Goal: Task Accomplishment & Management: Complete application form

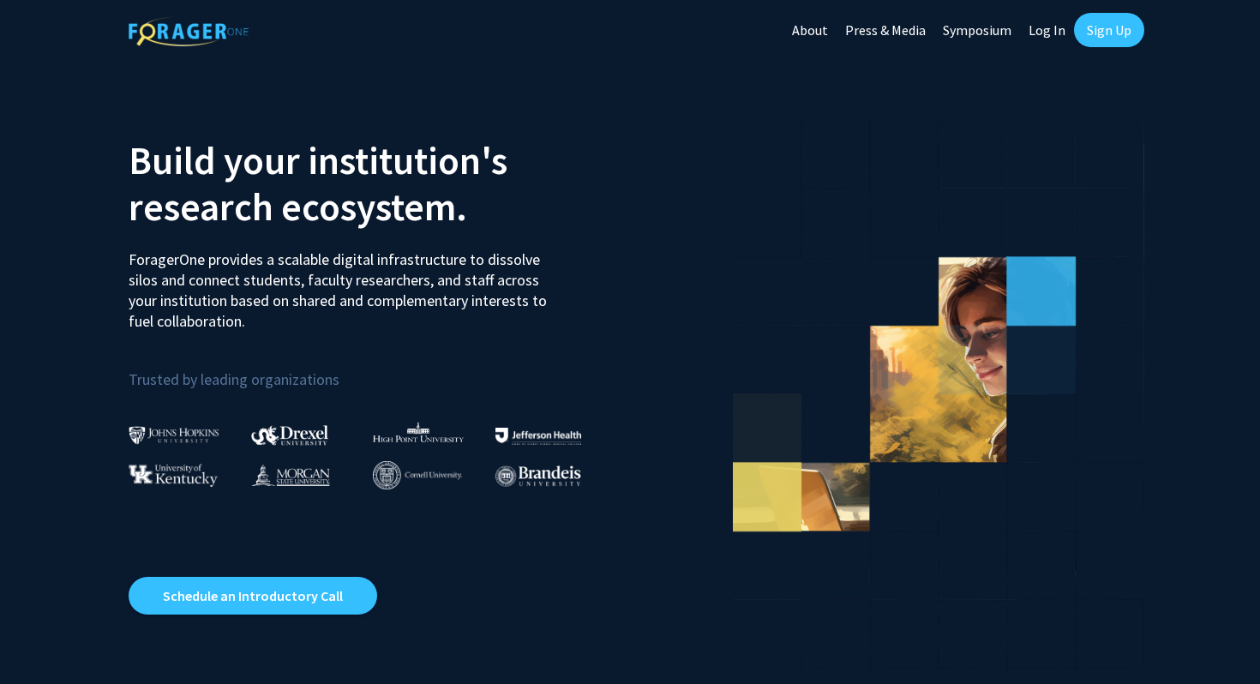
click at [1049, 35] on link "Log In" at bounding box center [1047, 30] width 54 height 60
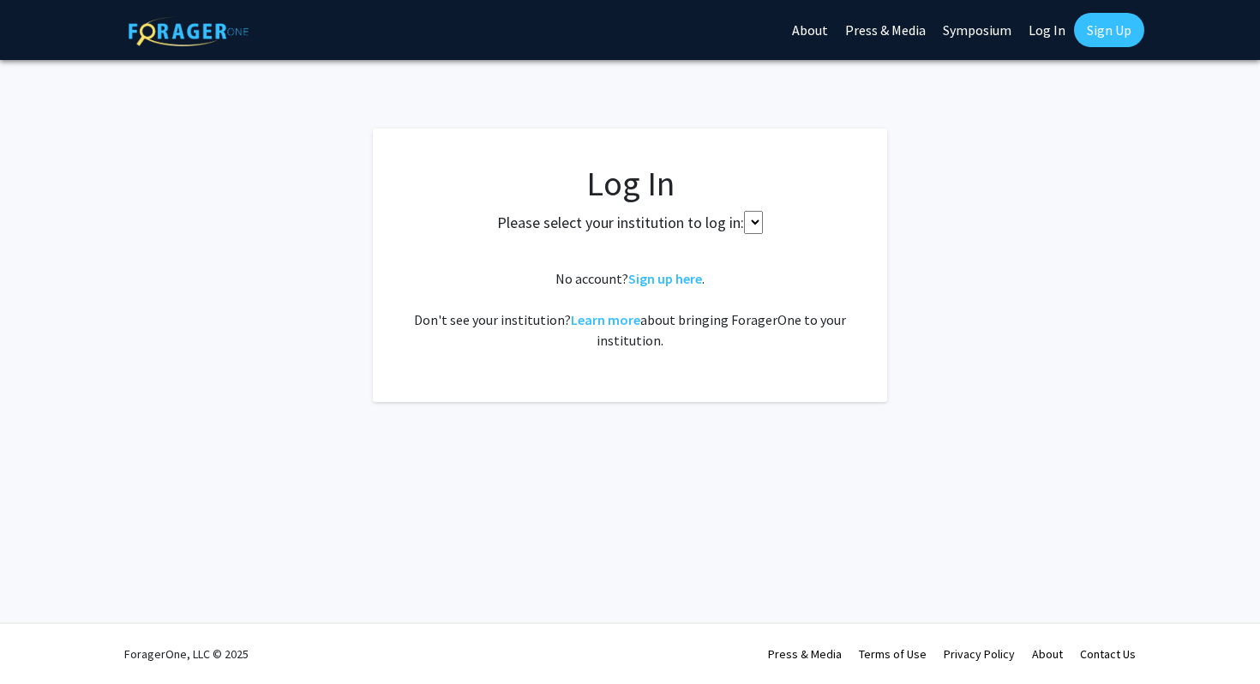
select select
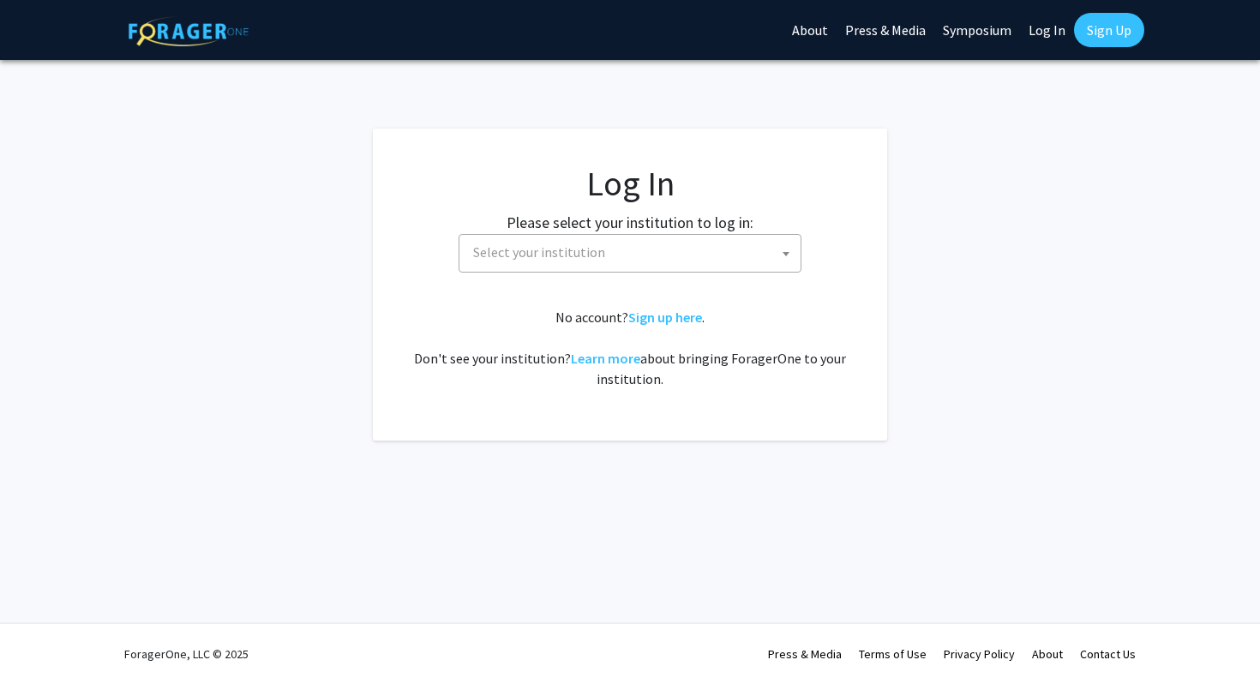
click at [661, 244] on span "Select your institution" at bounding box center [633, 252] width 334 height 35
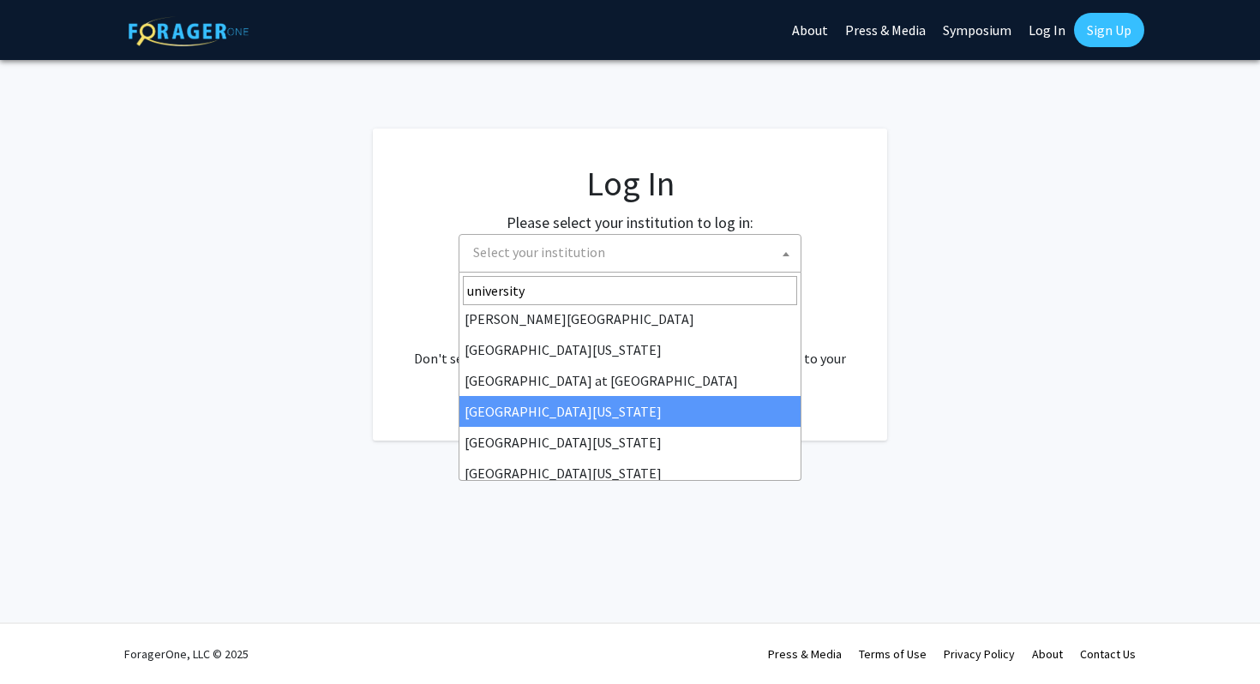
scroll to position [507, 0]
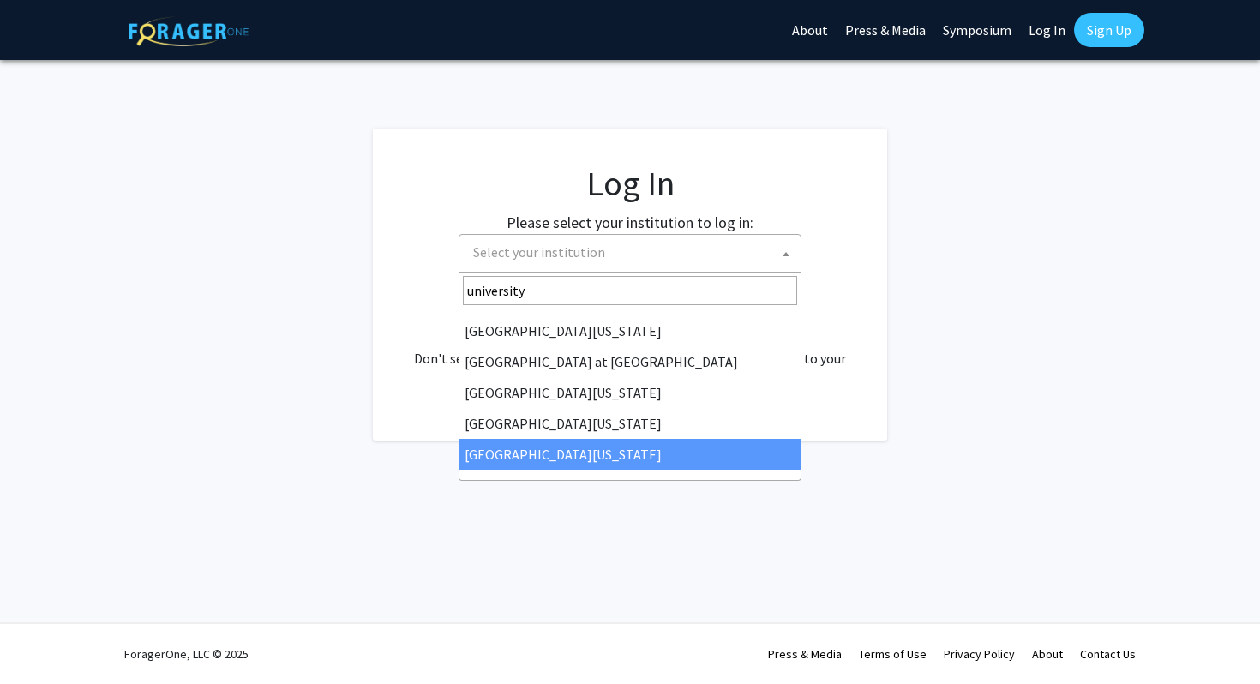
type input "university"
select select "33"
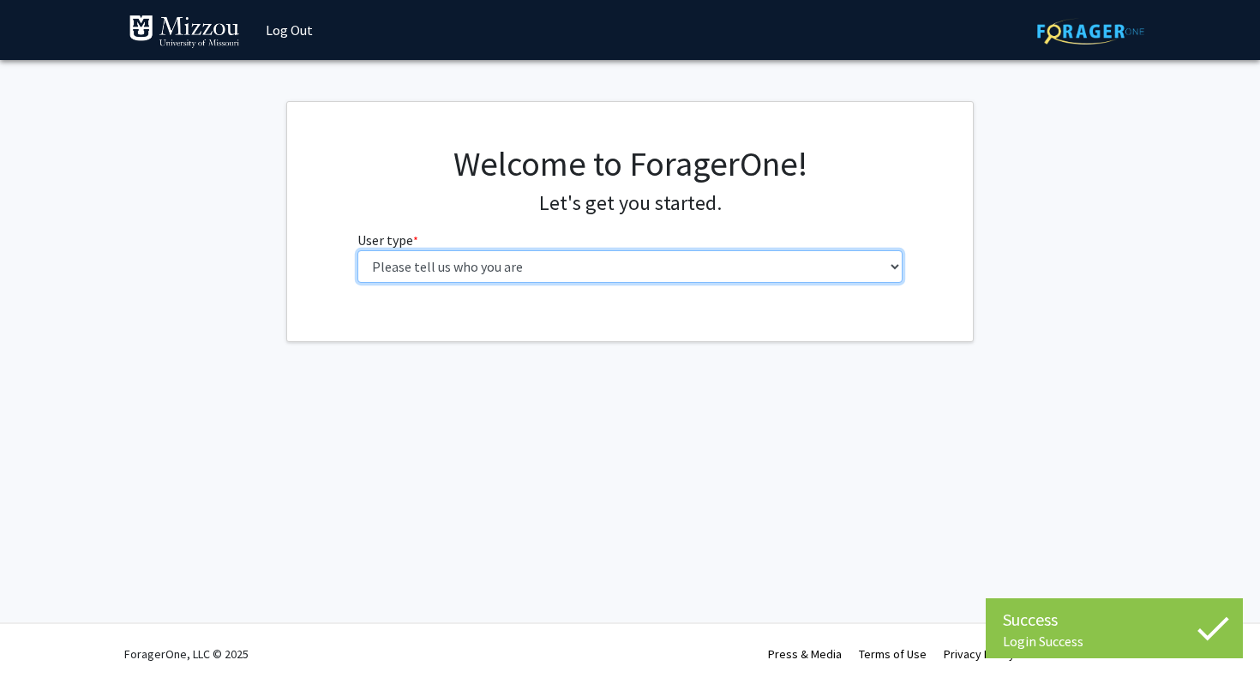
click at [753, 275] on select "Please tell us who you are Undergraduate Student Master's Student Doctoral Cand…" at bounding box center [630, 266] width 546 height 33
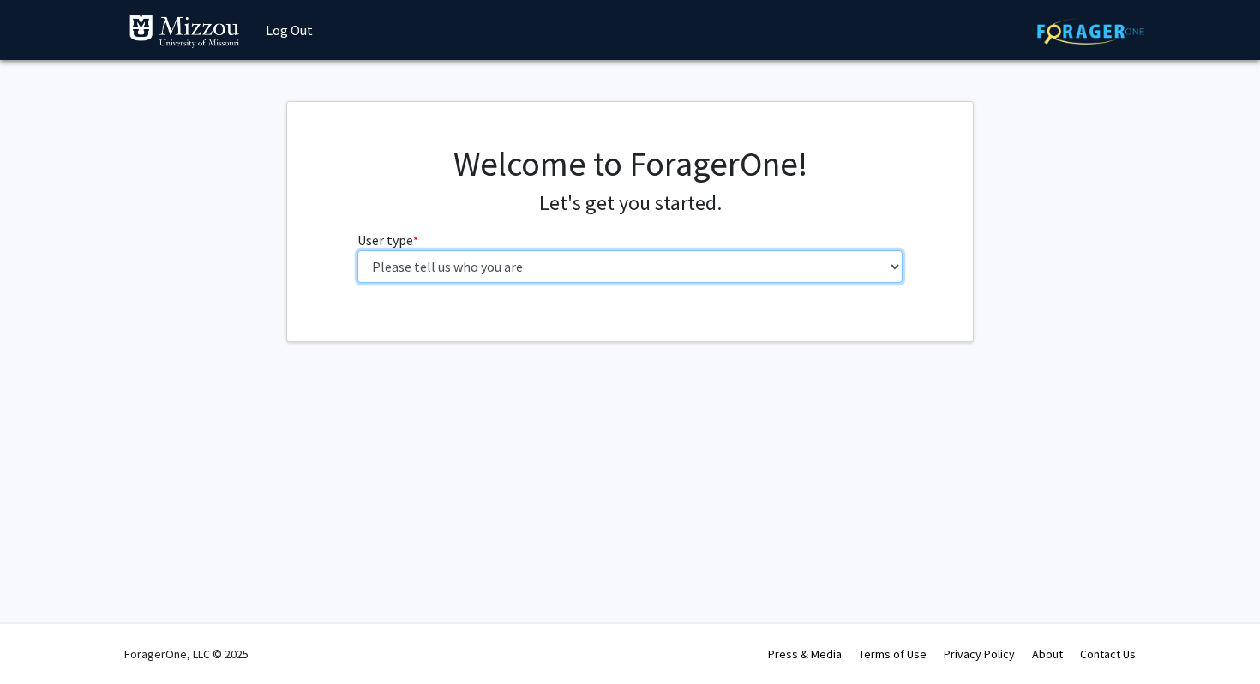
select select "1: undergrad"
click at [357, 250] on select "Please tell us who you are Undergraduate Student Master's Student Doctoral Cand…" at bounding box center [630, 266] width 546 height 33
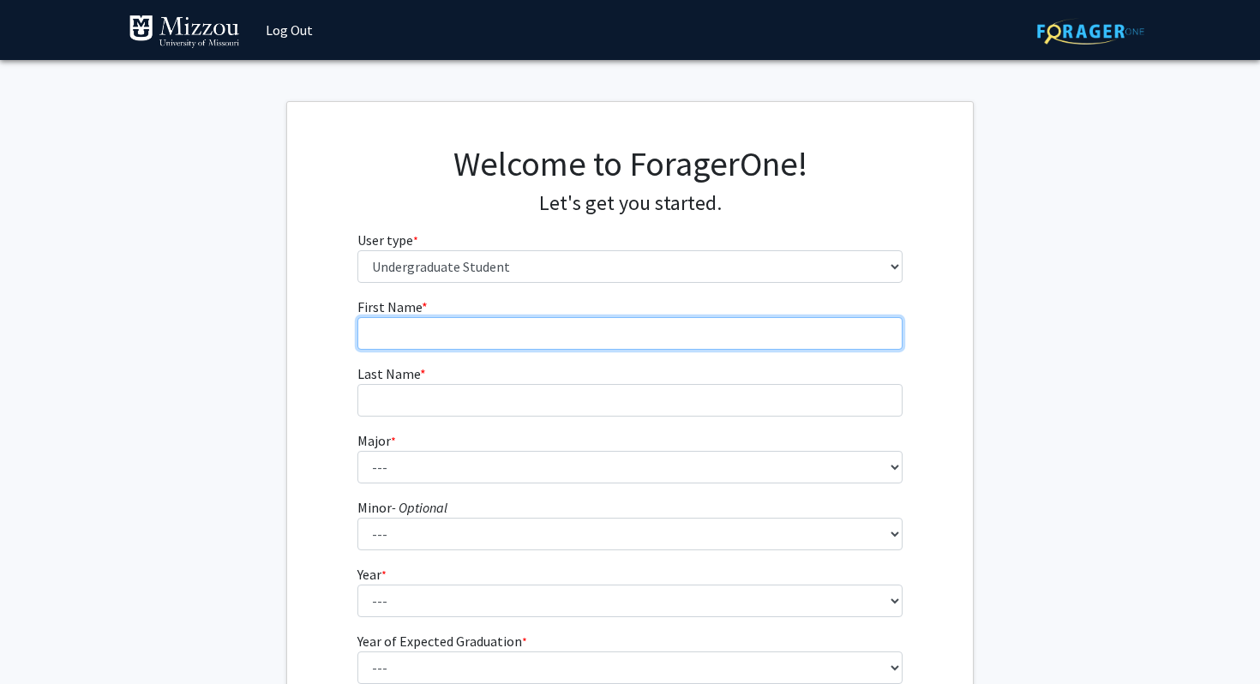
click at [735, 326] on input "First Name * required" at bounding box center [630, 333] width 546 height 33
type input "Sofia"
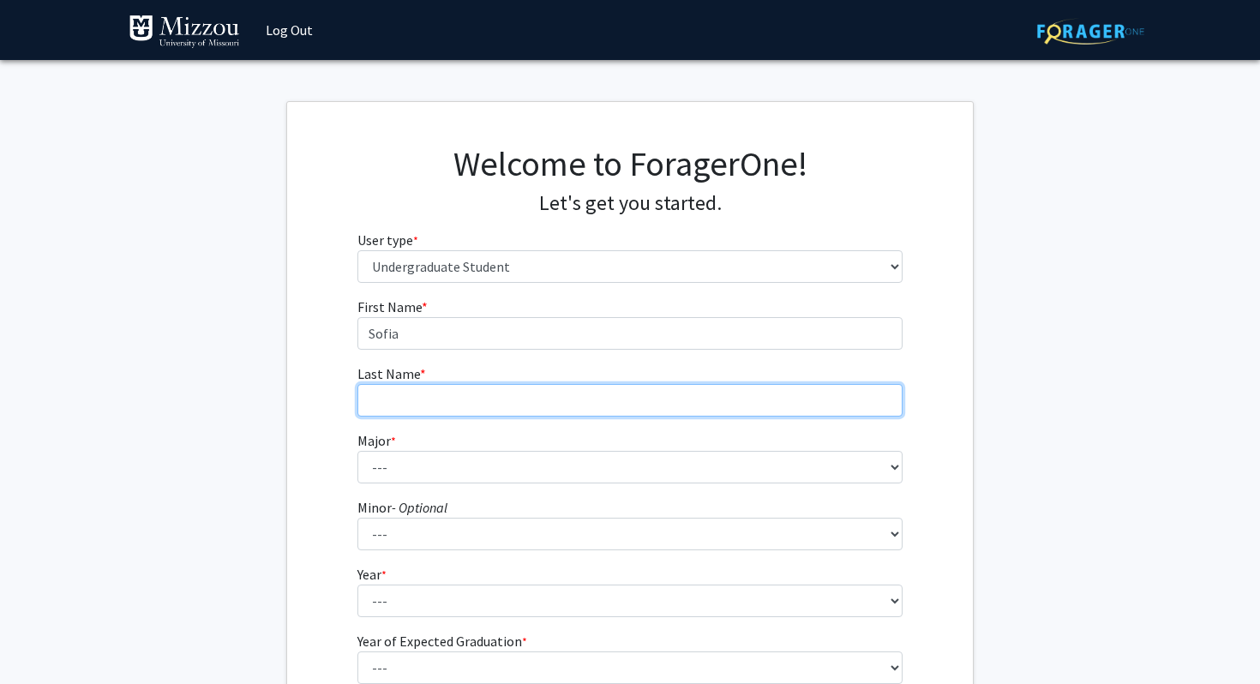
type input "[PERSON_NAME]"
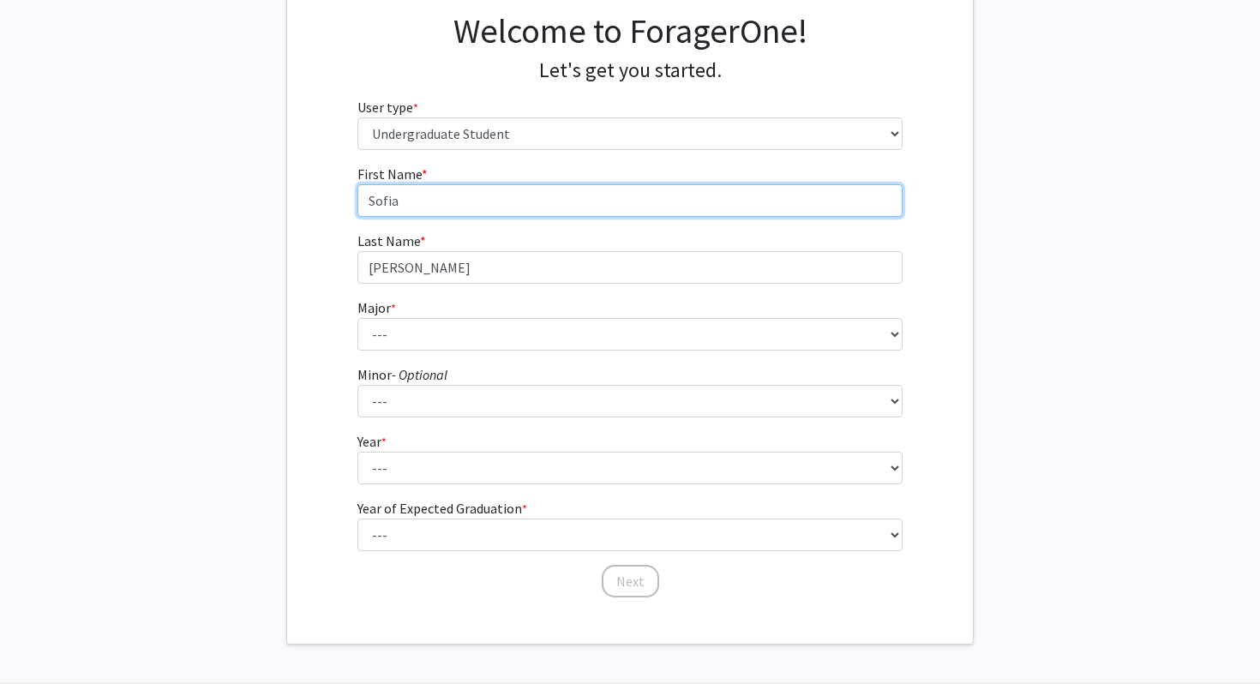
scroll to position [156, 0]
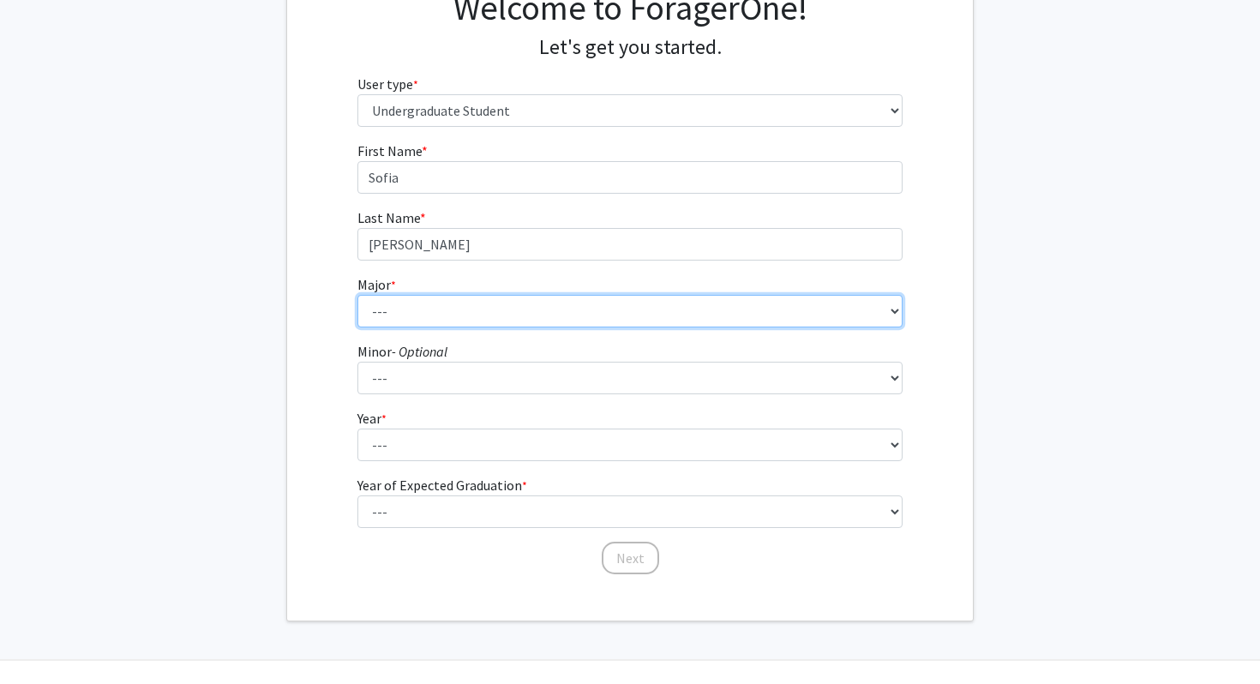
click at [566, 304] on select "--- Agribusiness Management Agricultural Education Agricultural Education: Comm…" at bounding box center [630, 311] width 546 height 33
select select "72: 2564"
click at [357, 295] on select "--- Agribusiness Management Agricultural Education Agricultural Education: Comm…" at bounding box center [630, 311] width 546 height 33
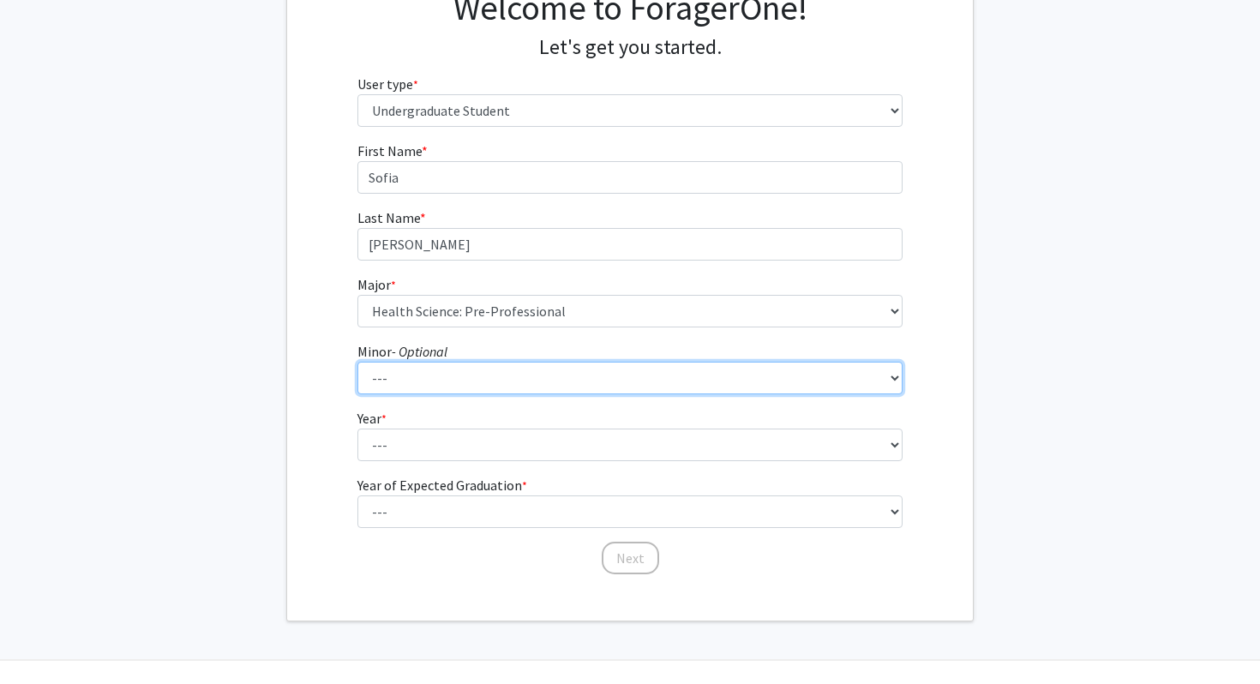
click at [560, 380] on select "--- Accountancy Aerospace Engineering Aerospace Studies Agribusiness Management…" at bounding box center [630, 378] width 546 height 33
select select "79: 2035"
click at [357, 362] on select "--- Accountancy Aerospace Engineering Aerospace Studies Agribusiness Management…" at bounding box center [630, 378] width 546 height 33
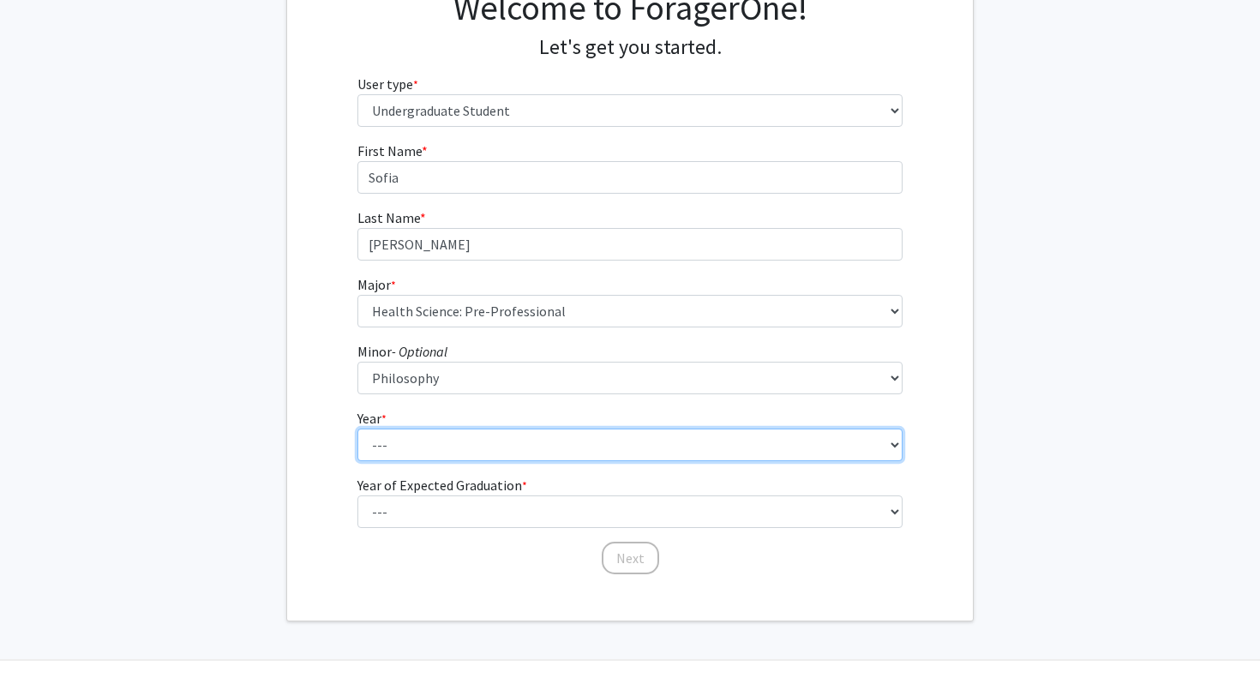
click at [555, 443] on select "--- First-year Sophomore Junior Senior Postbaccalaureate Certificate" at bounding box center [630, 444] width 546 height 33
select select "2: sophomore"
click at [357, 428] on select "--- First-year Sophomore Junior Senior Postbaccalaureate Certificate" at bounding box center [630, 444] width 546 height 33
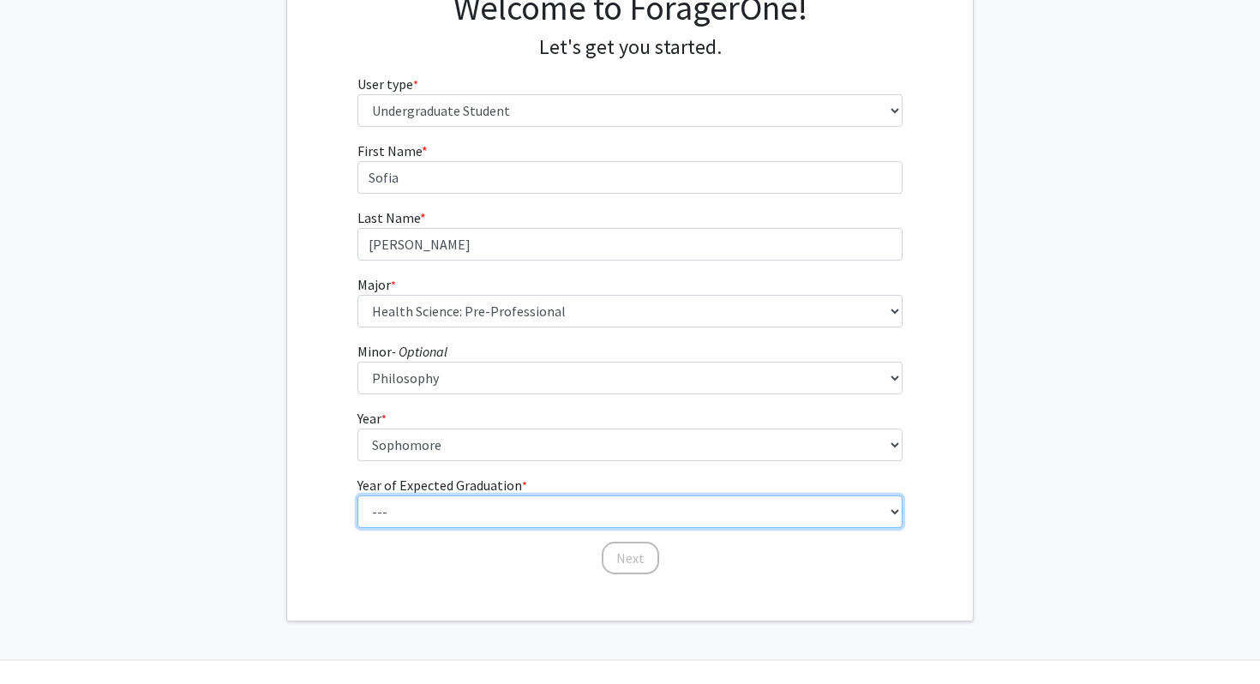
click at [554, 518] on select "--- 2025 2026 2027 2028 2029 2030 2031 2032 2033 2034" at bounding box center [630, 511] width 546 height 33
select select "3: 2027"
click at [357, 495] on select "--- 2025 2026 2027 2028 2029 2030 2031 2032 2033 2034" at bounding box center [630, 511] width 546 height 33
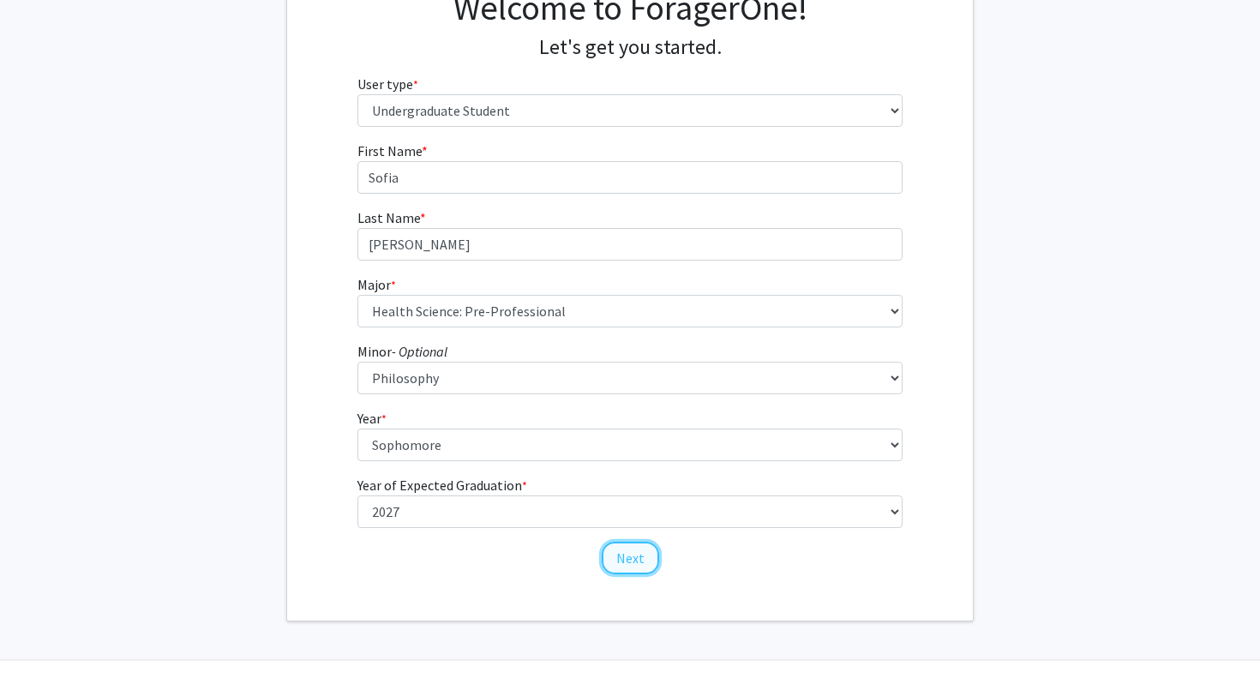
click at [632, 563] on button "Next" at bounding box center [630, 558] width 57 height 33
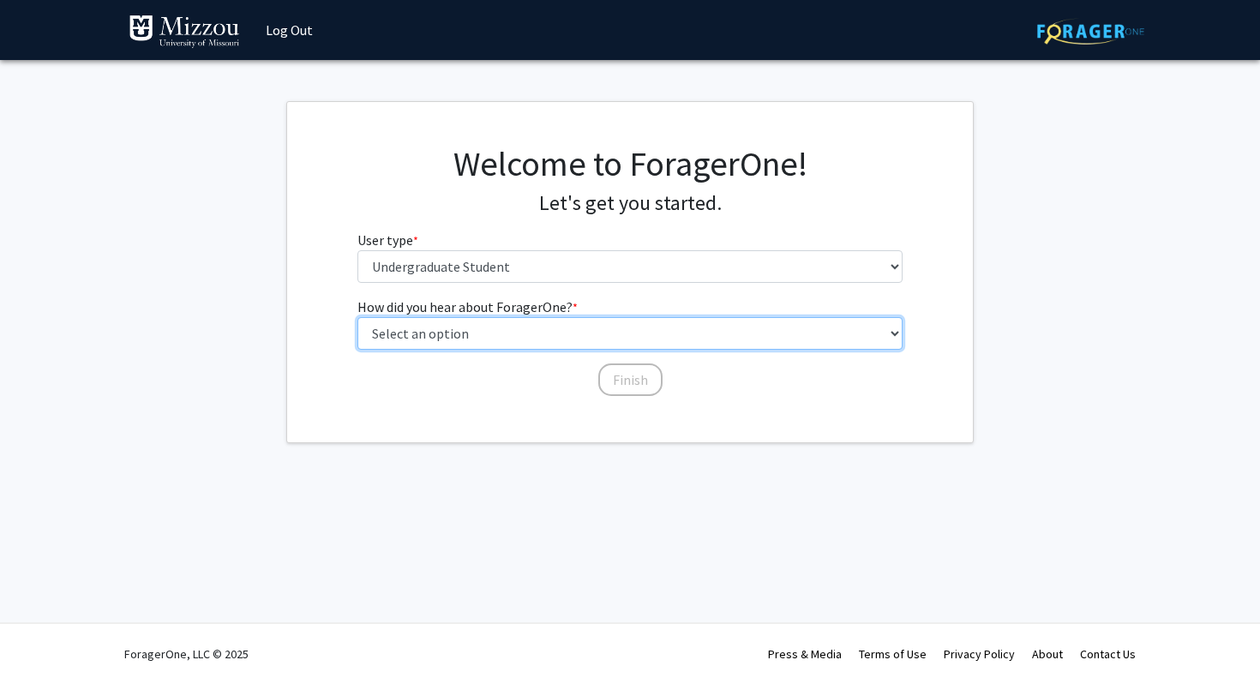
click at [661, 341] on select "Select an option Peer/student recommendation Faculty/staff recommendation Unive…" at bounding box center [630, 333] width 546 height 33
select select "5: other"
click at [357, 317] on select "Select an option Peer/student recommendation Faculty/staff recommendation Unive…" at bounding box center [630, 333] width 546 height 33
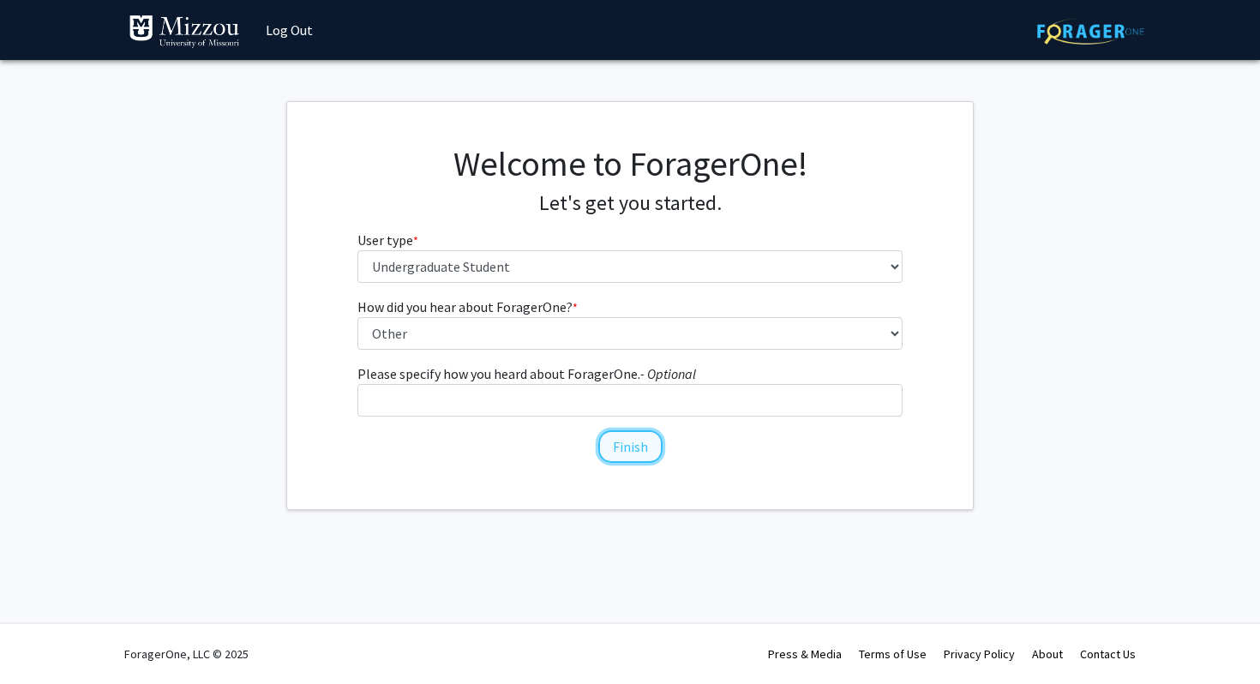
click at [638, 460] on button "Finish" at bounding box center [630, 446] width 64 height 33
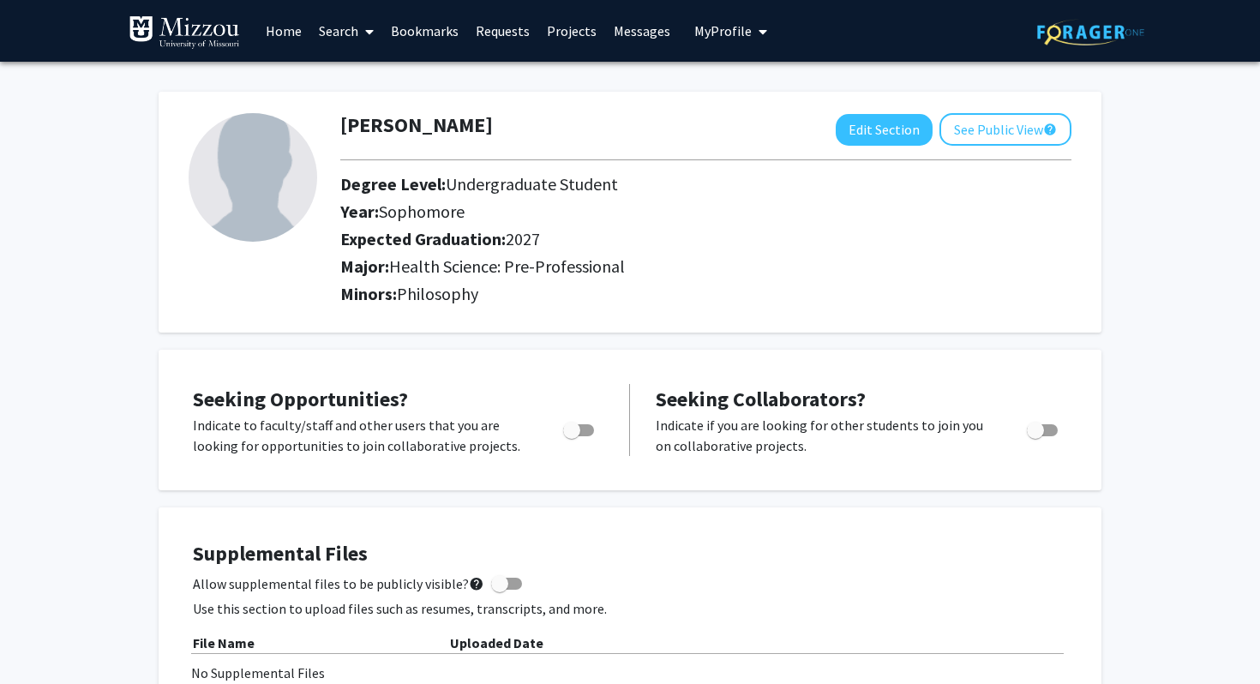
click at [266, 32] on link "Home" at bounding box center [283, 31] width 53 height 60
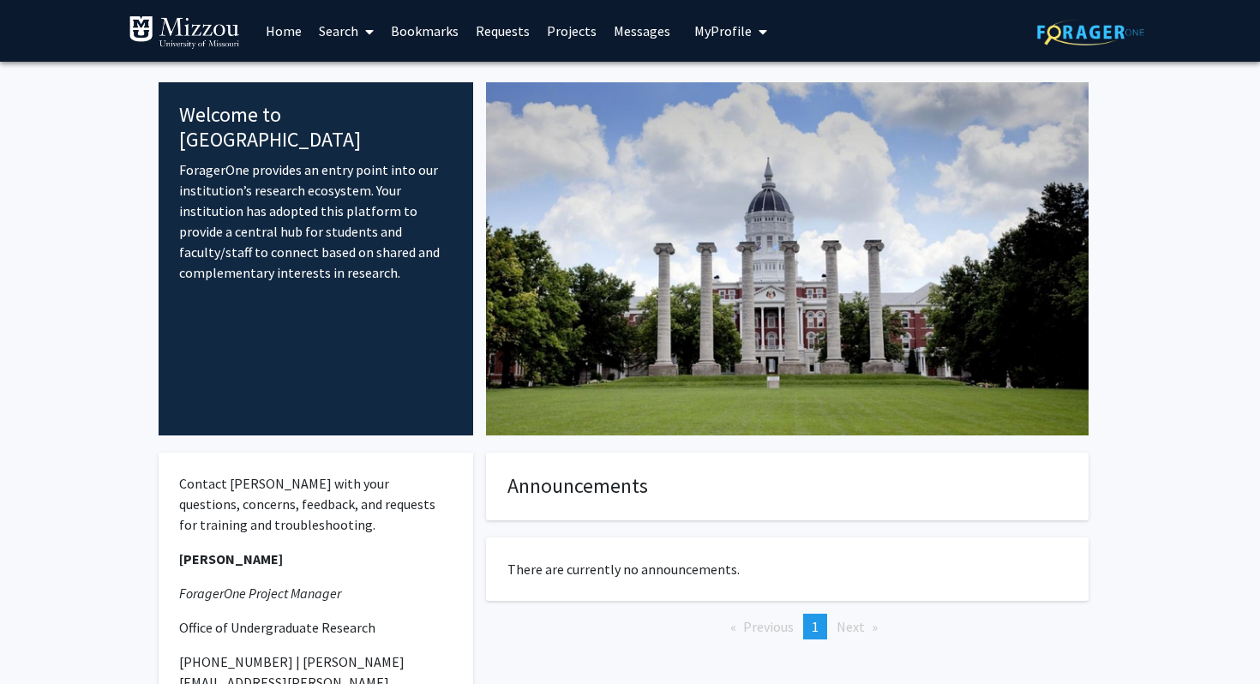
click at [267, 26] on link "Home" at bounding box center [283, 31] width 53 height 60
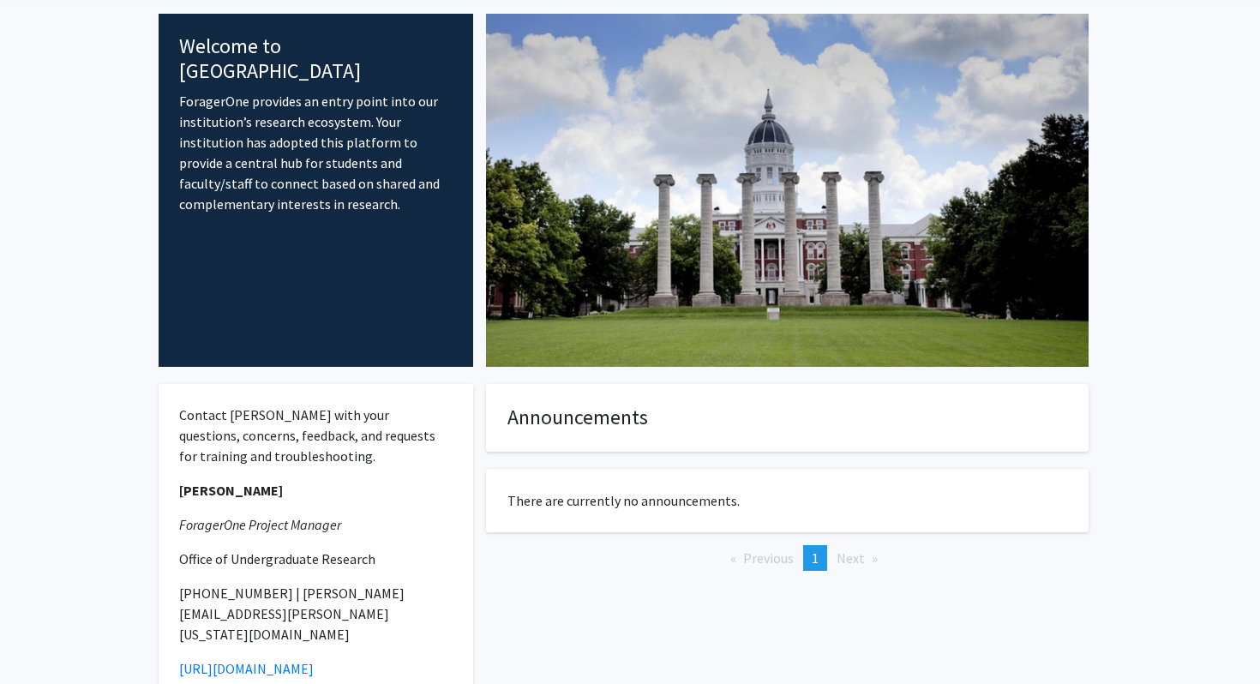
scroll to position [9, 0]
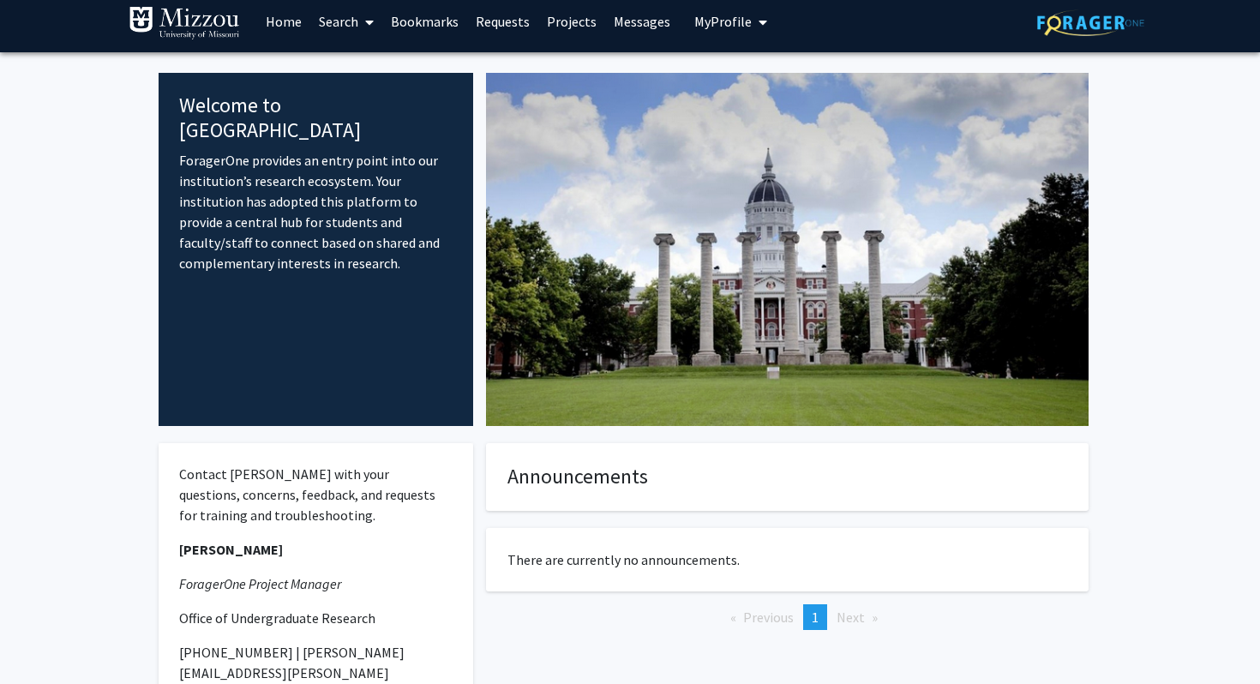
click at [365, 22] on span at bounding box center [365, 22] width 15 height 60
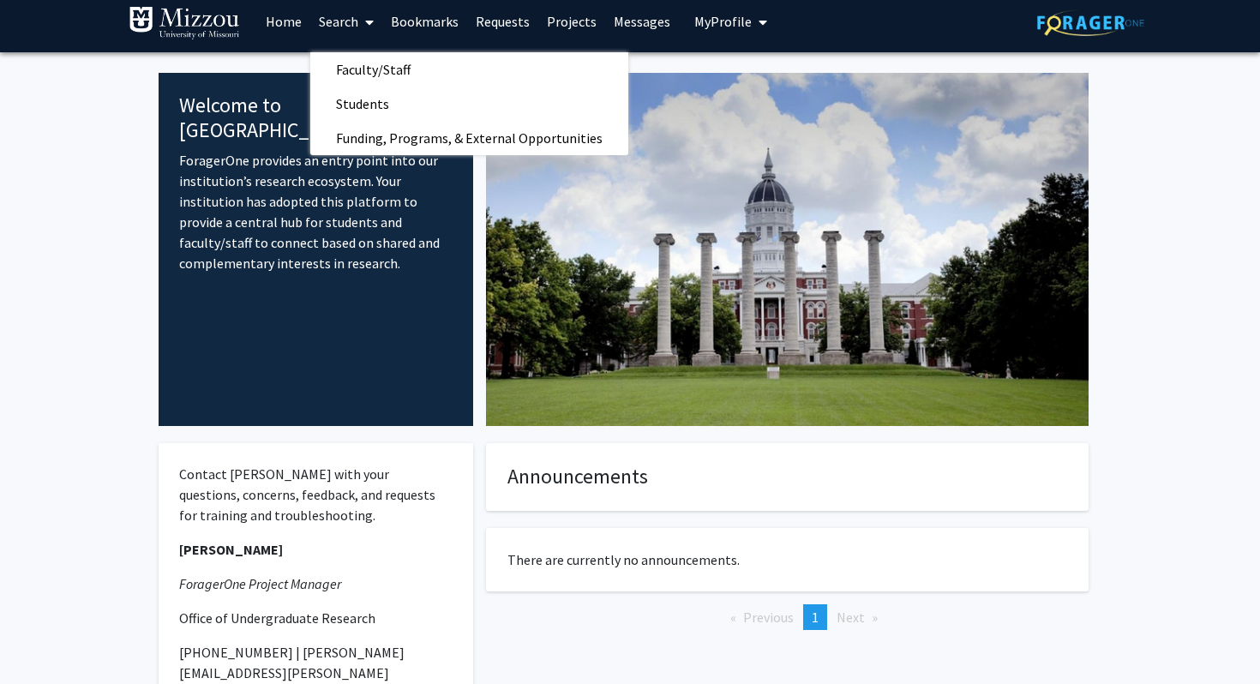
click at [428, 22] on link "Bookmarks" at bounding box center [424, 21] width 85 height 60
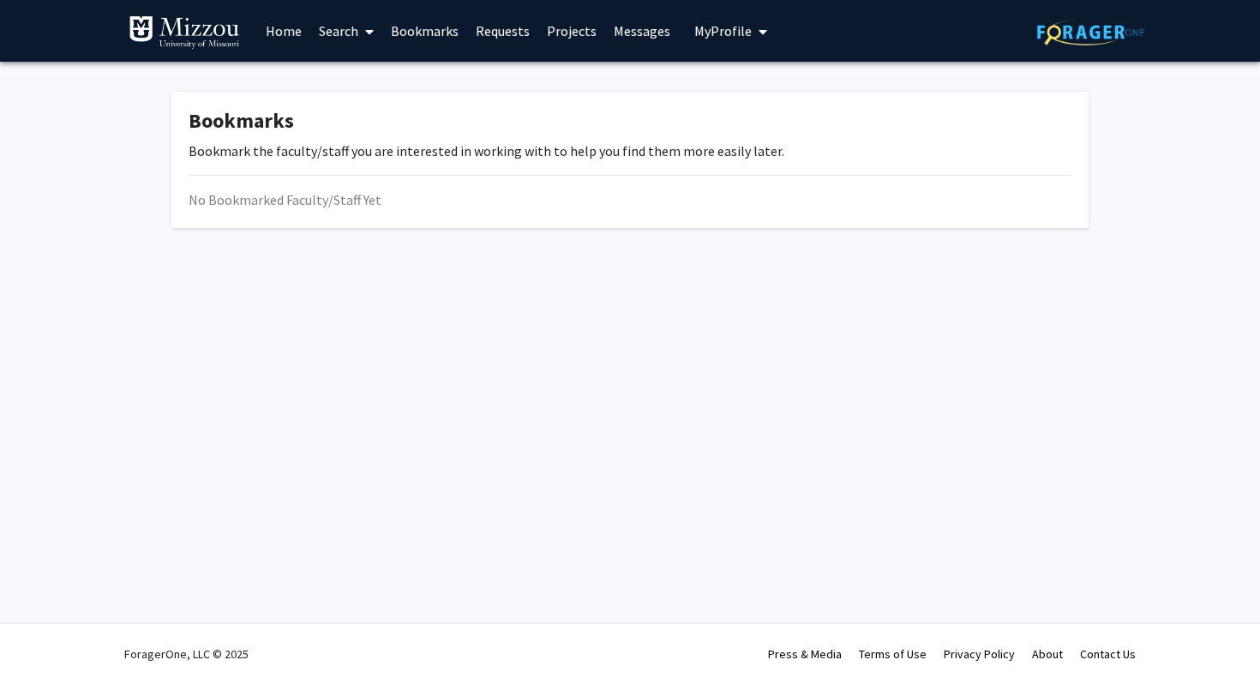
click at [565, 39] on link "Projects" at bounding box center [571, 31] width 67 height 60
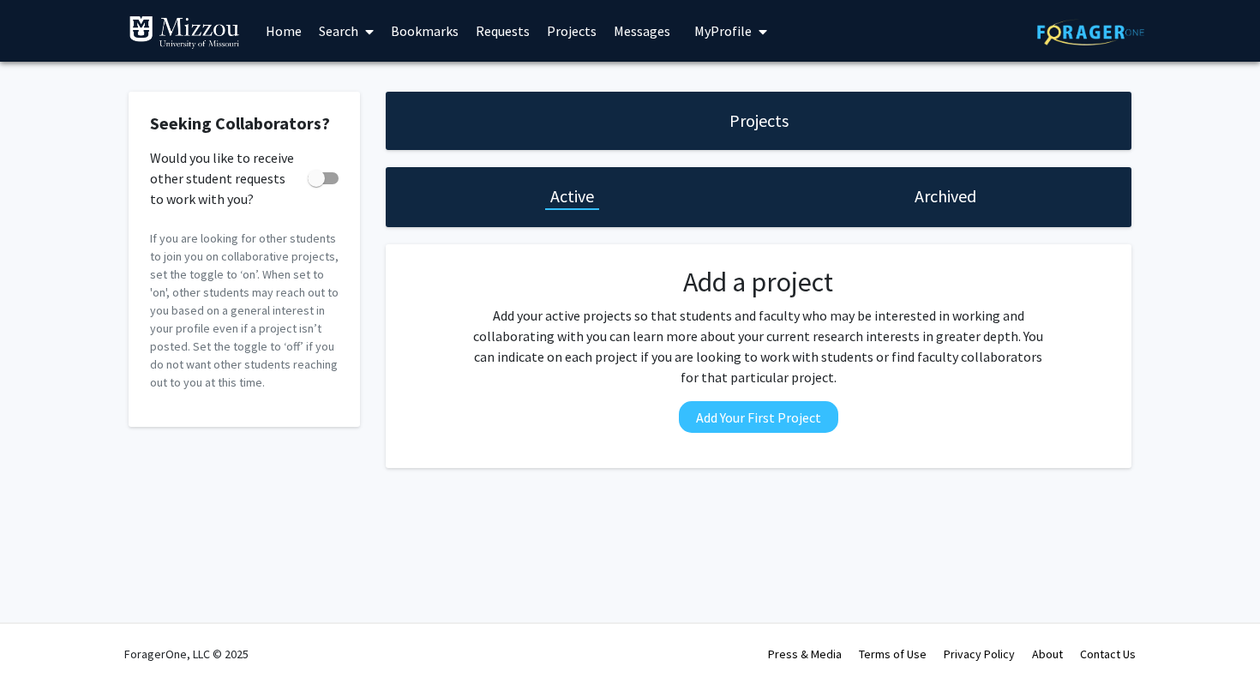
click at [274, 36] on link "Home" at bounding box center [283, 31] width 53 height 60
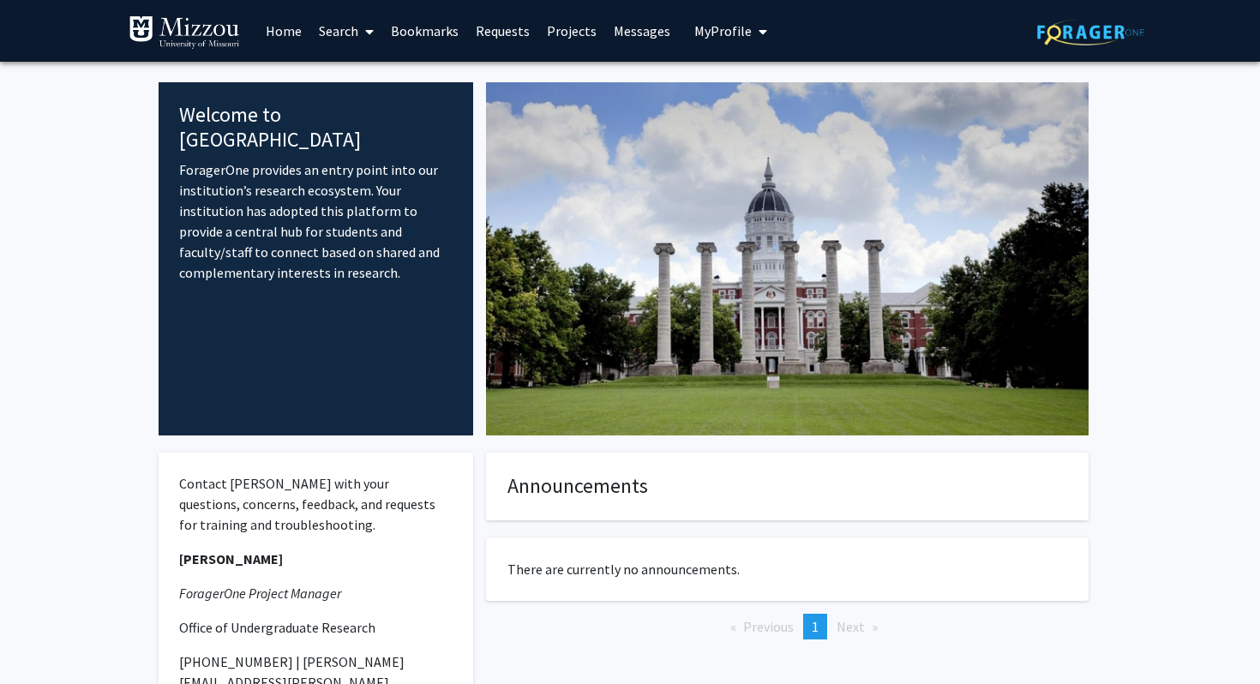
click at [721, 35] on span "My Profile" at bounding box center [722, 30] width 57 height 17
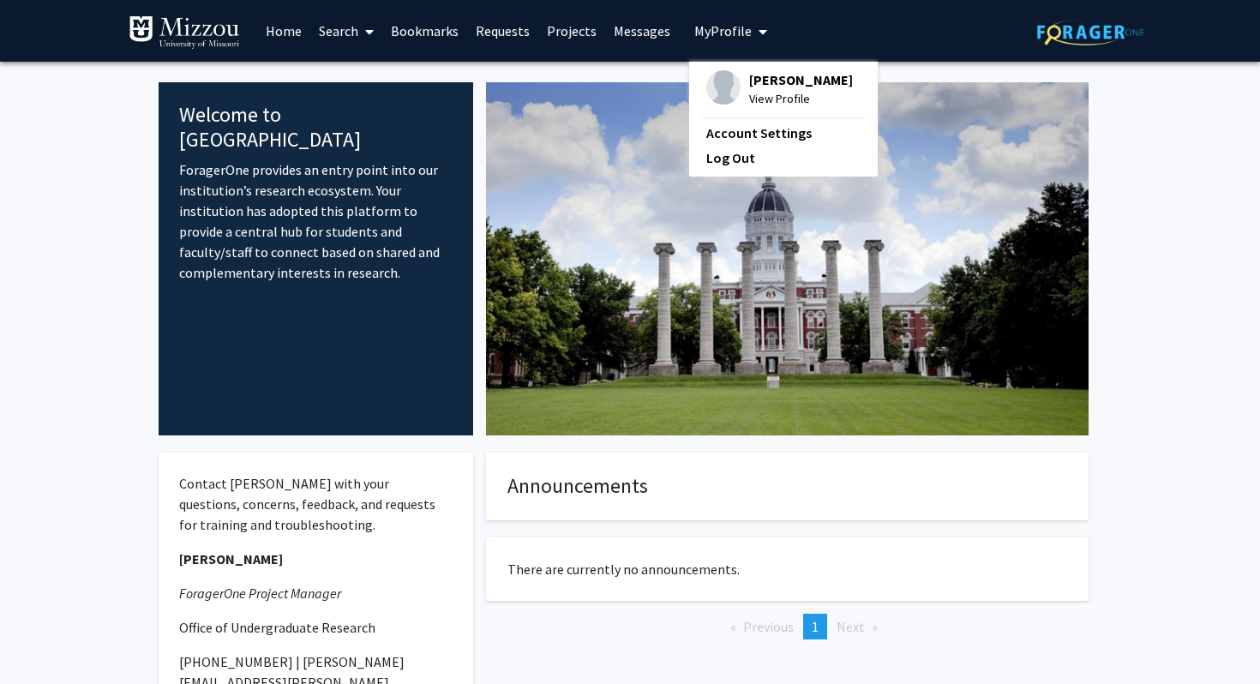
click at [278, 27] on link "Home" at bounding box center [283, 31] width 53 height 60
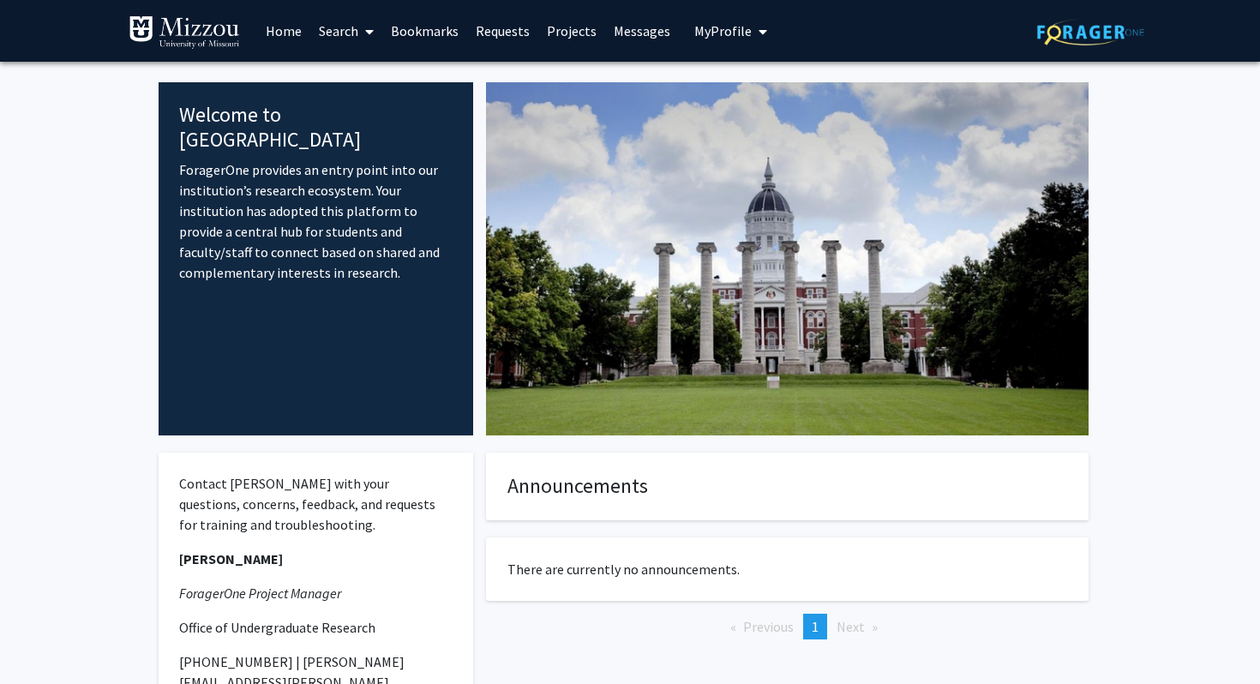
click at [278, 27] on link "Home" at bounding box center [283, 31] width 53 height 60
click at [356, 29] on link "Search" at bounding box center [346, 31] width 72 height 60
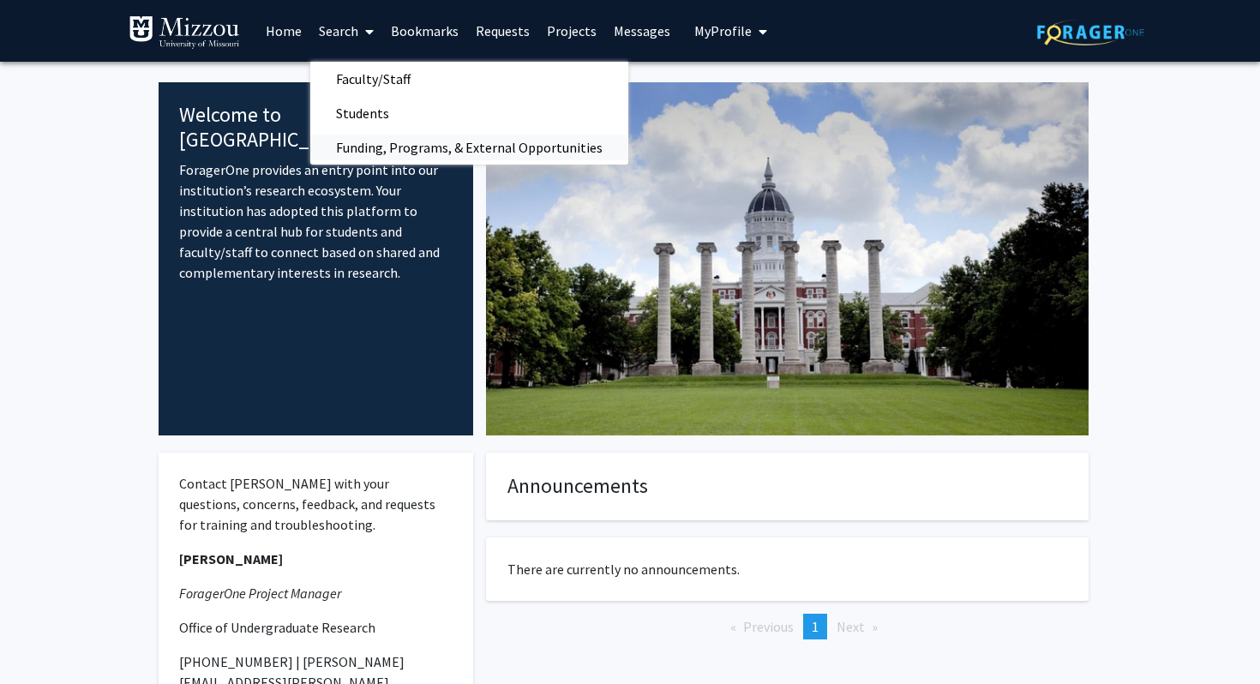
click at [384, 144] on span "Funding, Programs, & External Opportunities" at bounding box center [469, 147] width 318 height 34
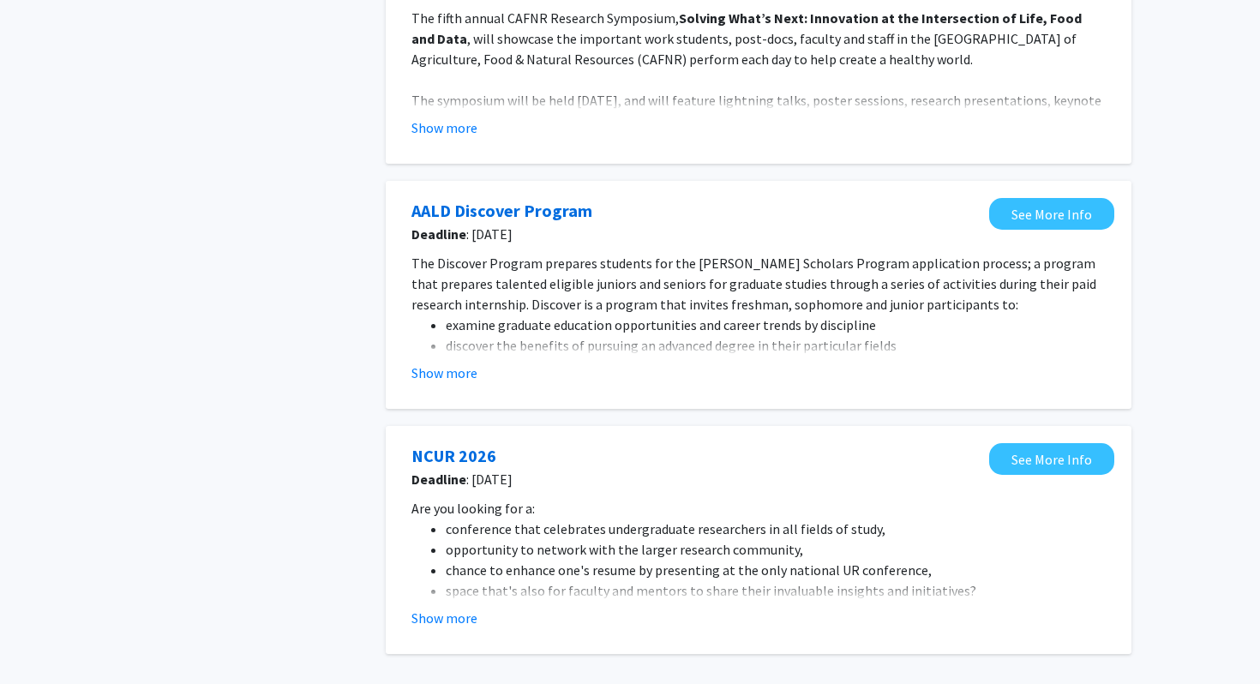
scroll to position [1318, 0]
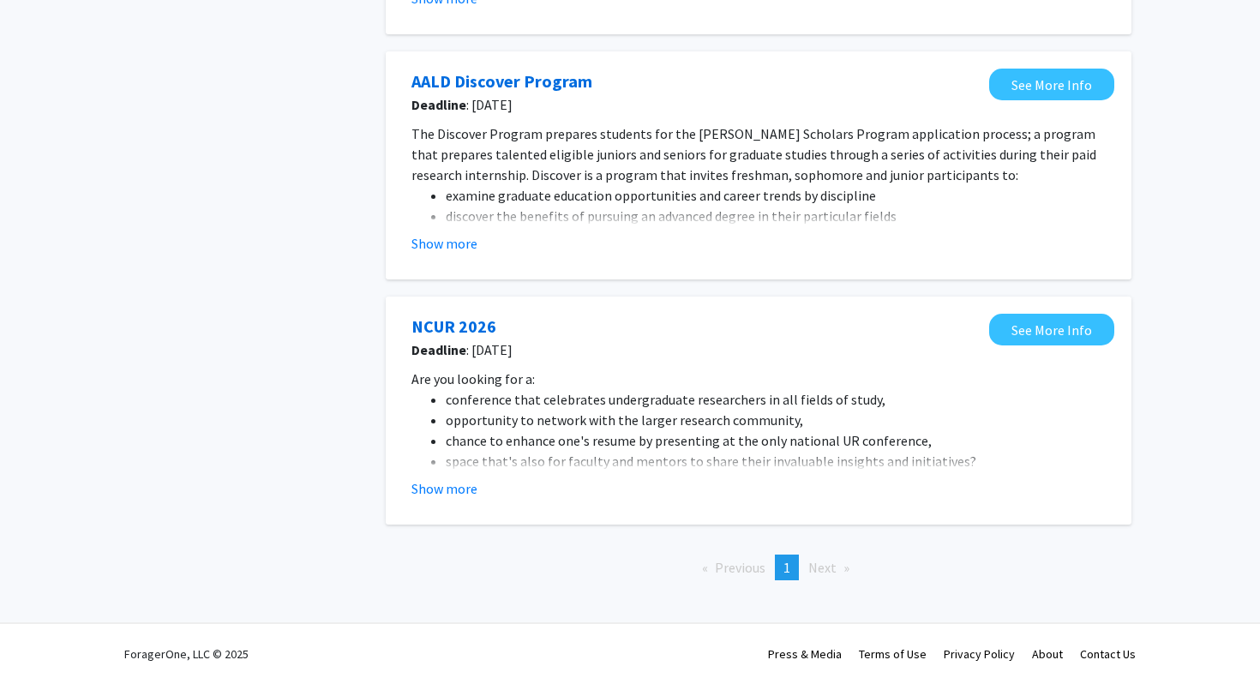
click at [826, 567] on span "Next page" at bounding box center [822, 567] width 28 height 17
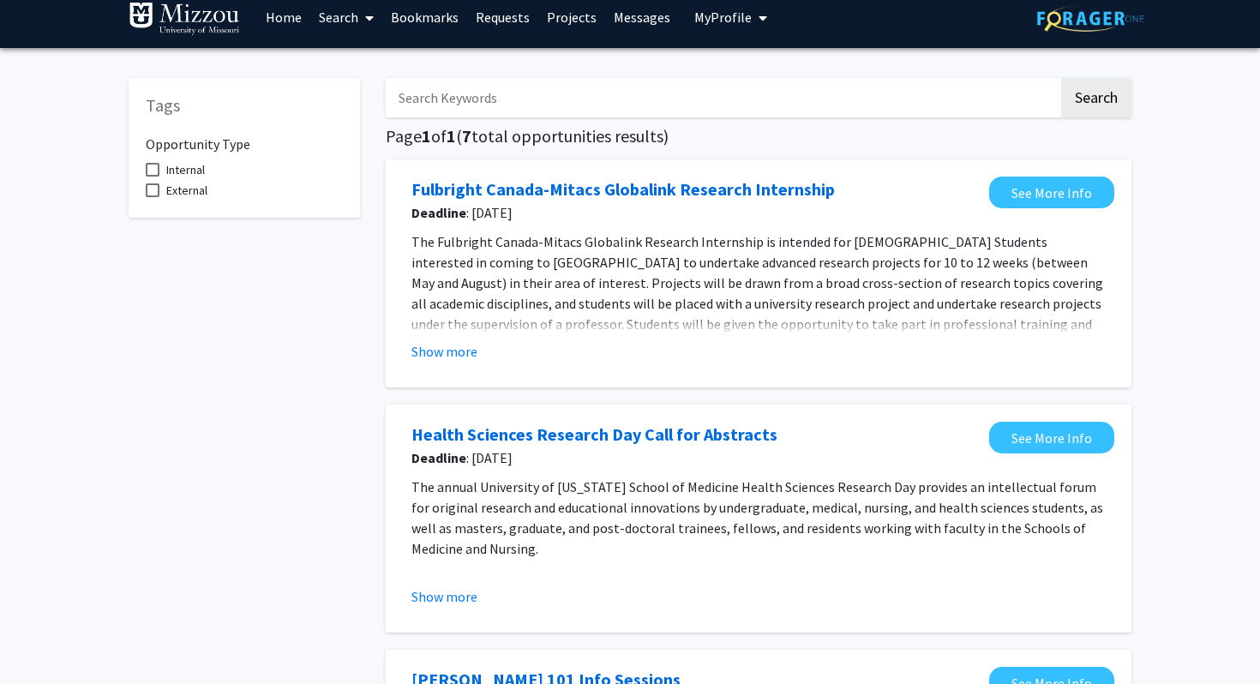
scroll to position [0, 0]
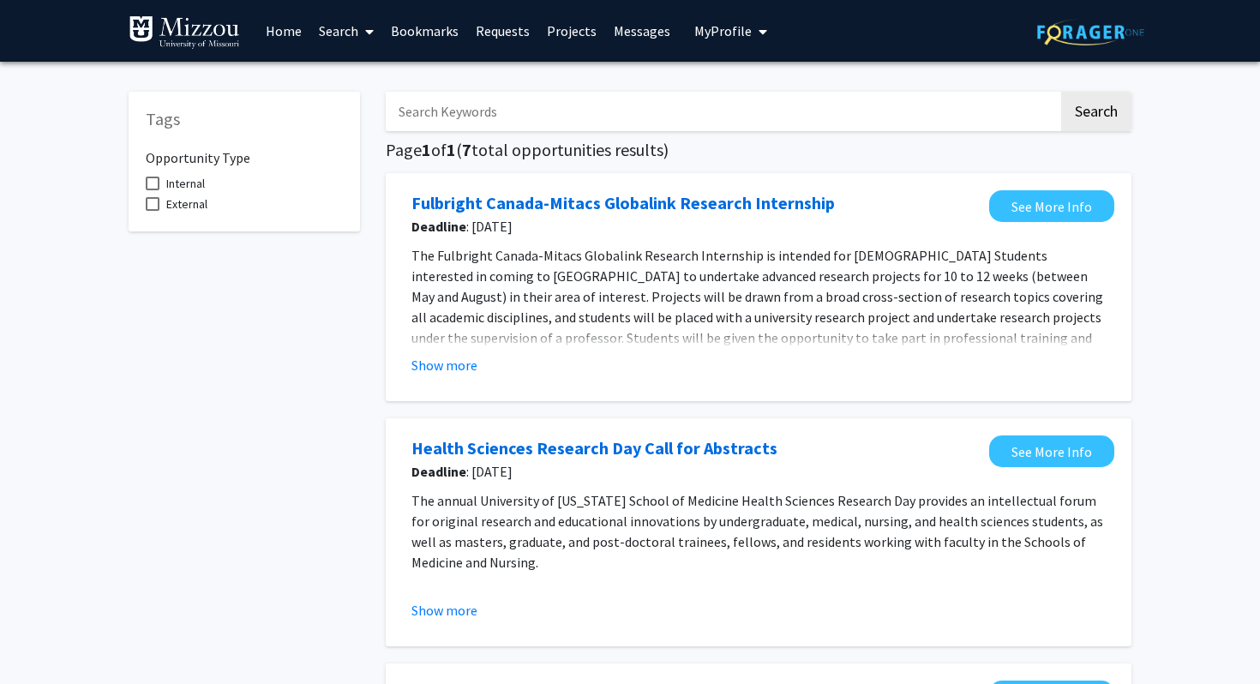
click at [742, 34] on span "My Profile" at bounding box center [722, 30] width 57 height 17
click at [929, 123] on input "Search Keywords" at bounding box center [722, 111] width 673 height 39
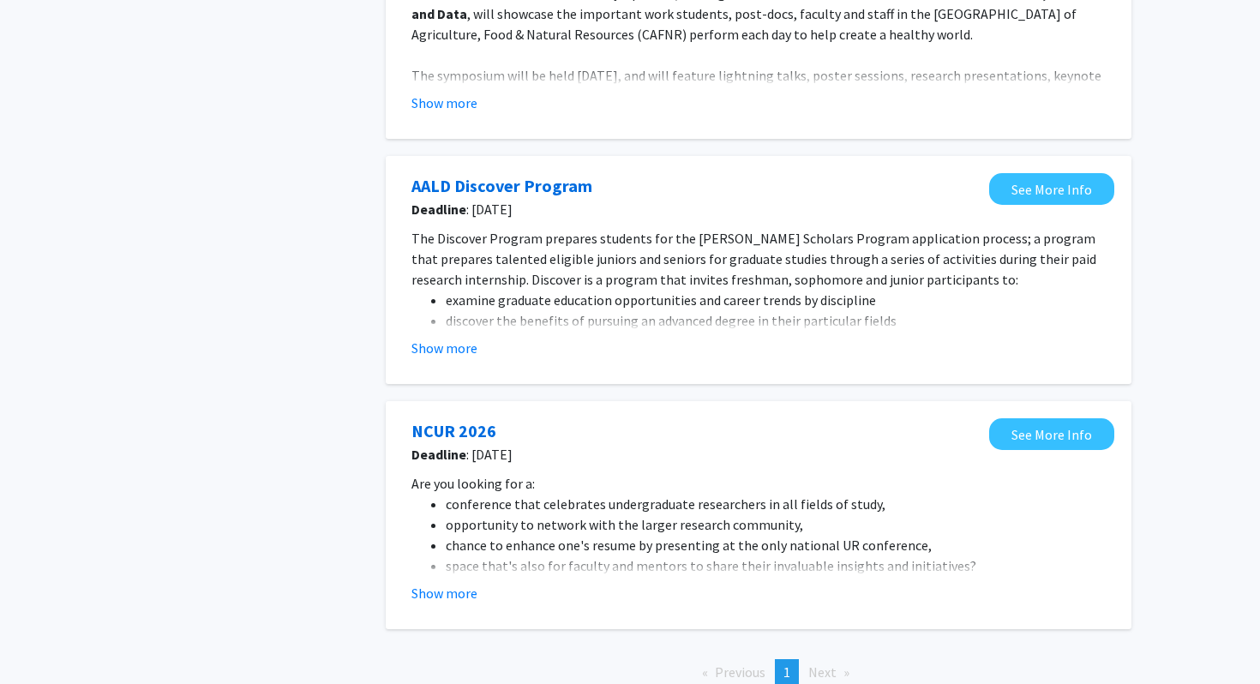
scroll to position [1318, 0]
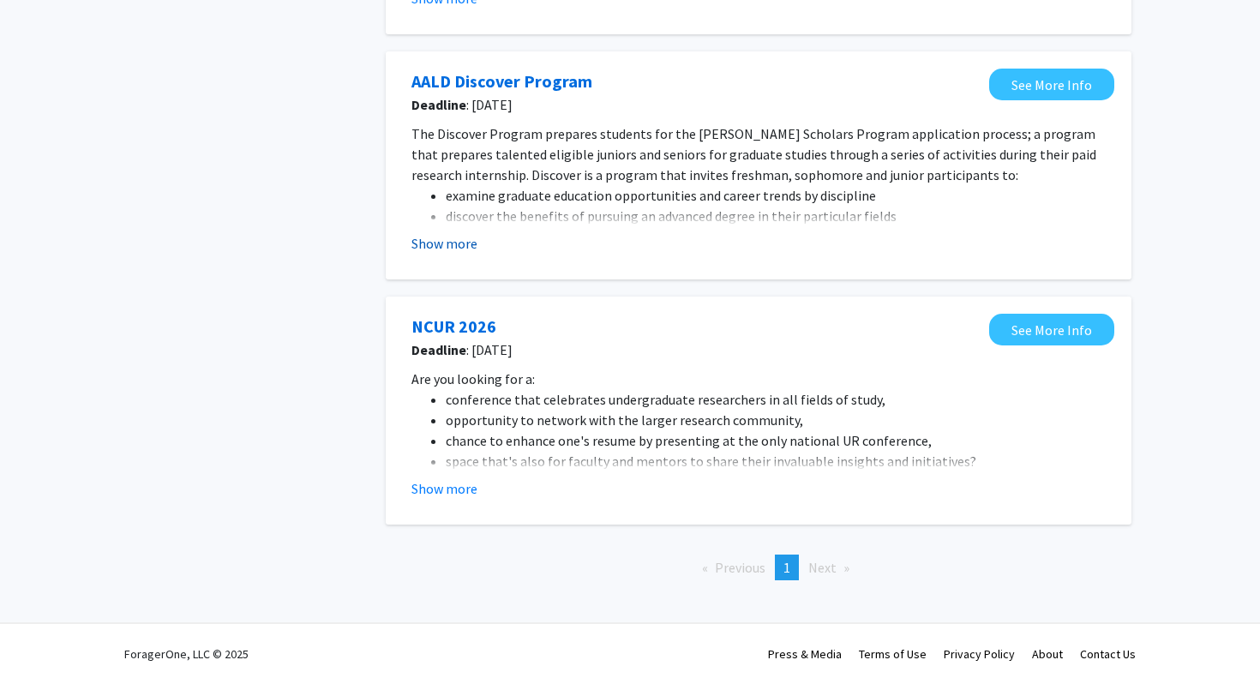
click at [456, 245] on button "Show more" at bounding box center [444, 243] width 66 height 21
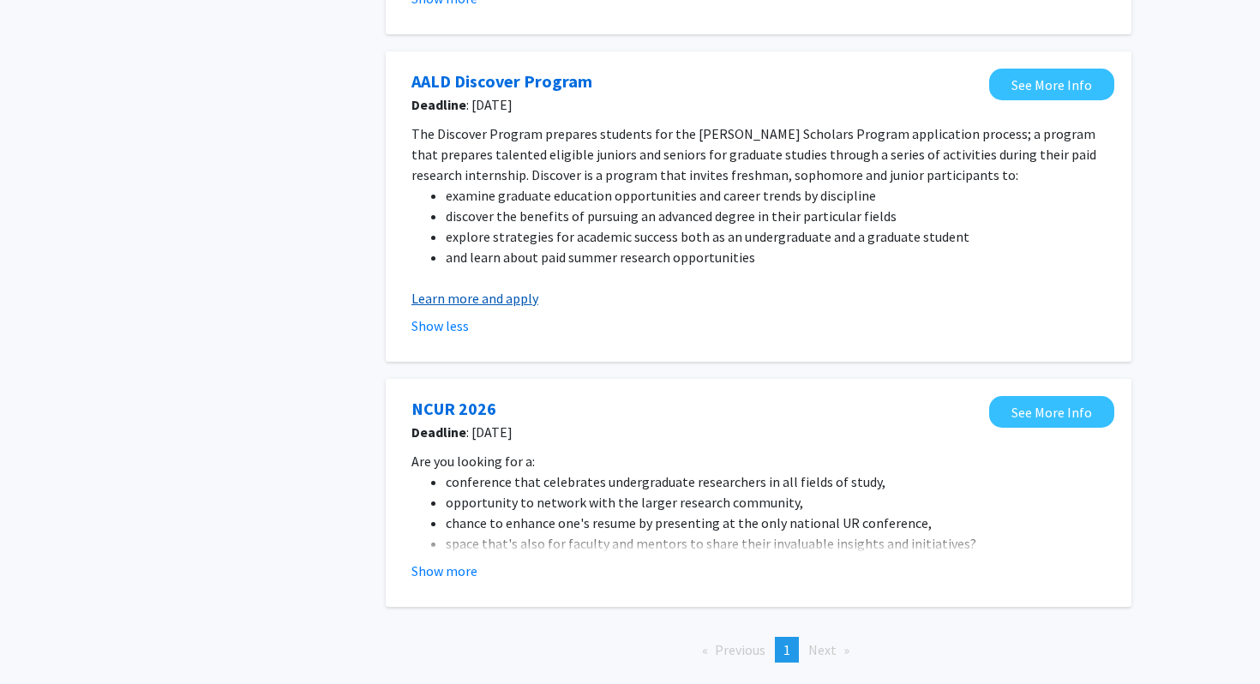
click at [506, 299] on link "Learn more and apply" at bounding box center [474, 298] width 127 height 17
